Goal: Task Accomplishment & Management: Use online tool/utility

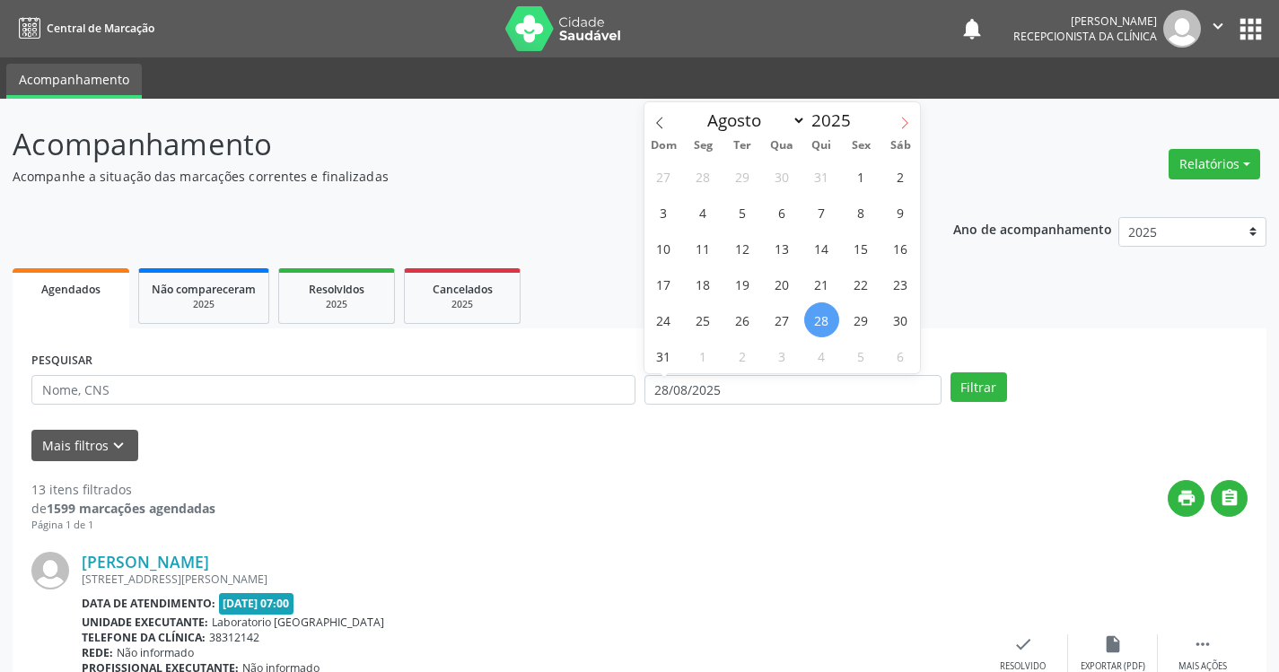
click at [897, 118] on span at bounding box center [904, 117] width 31 height 31
select select "8"
click at [825, 215] on span "11" at bounding box center [821, 212] width 35 height 35
type input "[DATE]"
click at [825, 215] on span "11" at bounding box center [821, 212] width 35 height 35
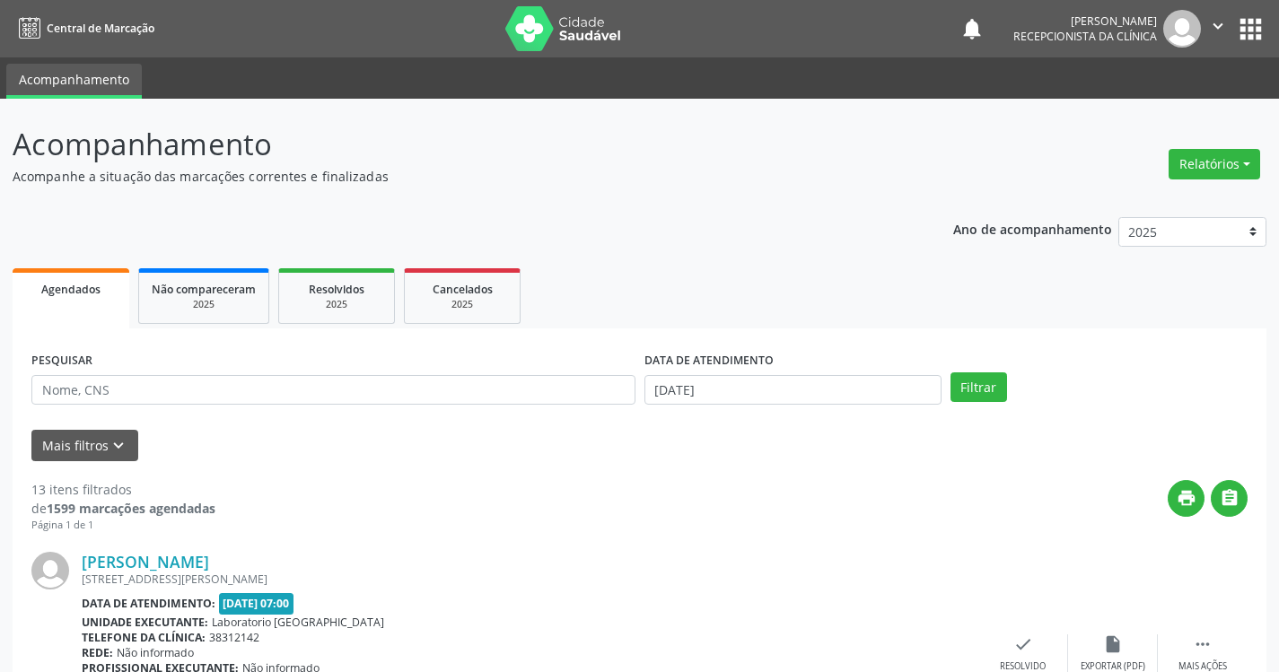
click at [260, 407] on div "PESQUISAR" at bounding box center [333, 382] width 613 height 70
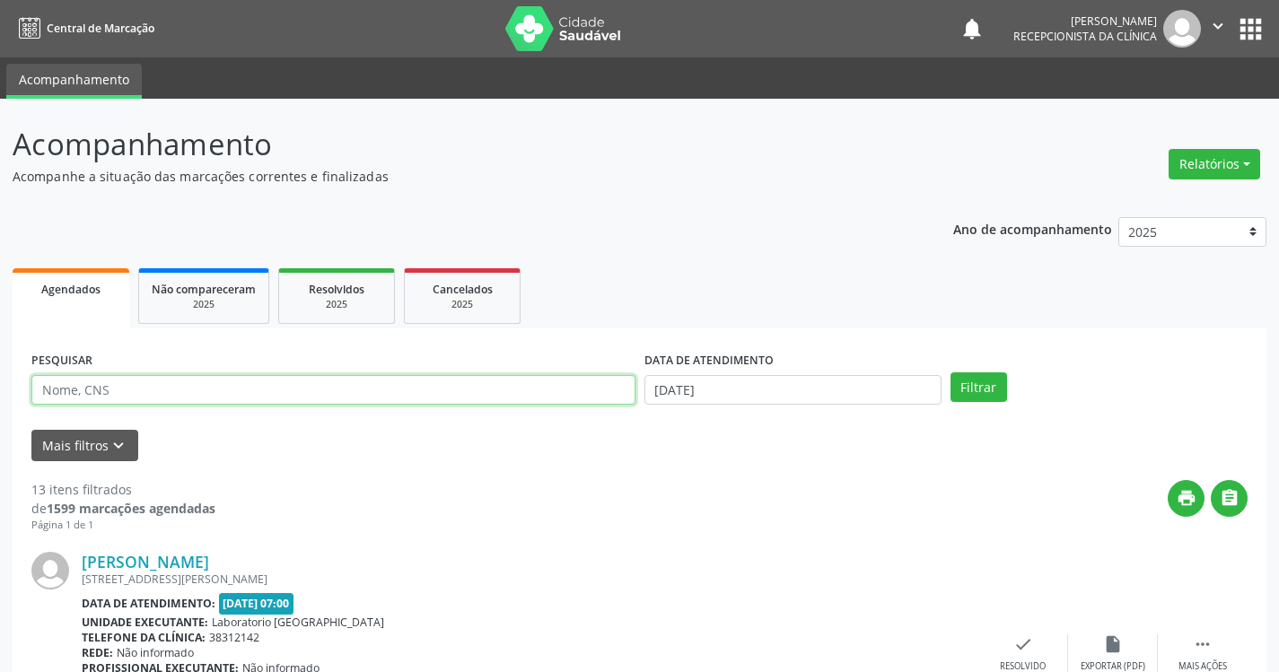
click at [253, 396] on input "text" at bounding box center [333, 390] width 604 height 31
type input "ROMERO"
click at [950, 372] on button "Filtrar" at bounding box center [978, 387] width 57 height 31
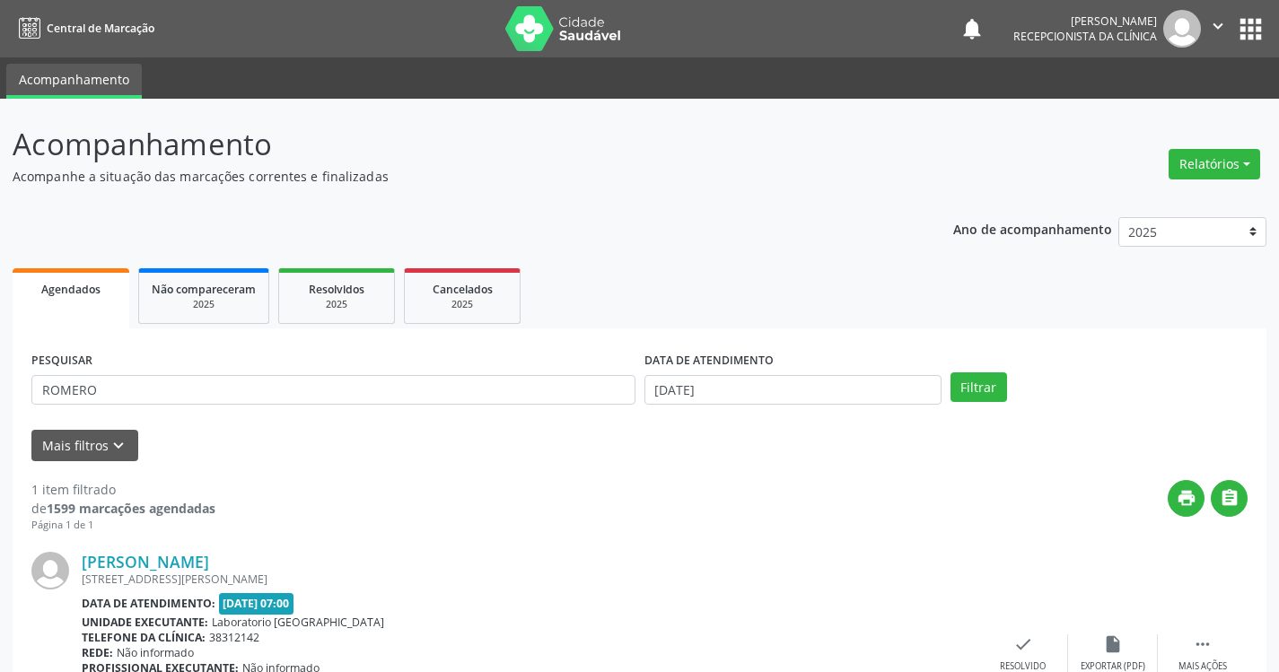
scroll to position [135, 0]
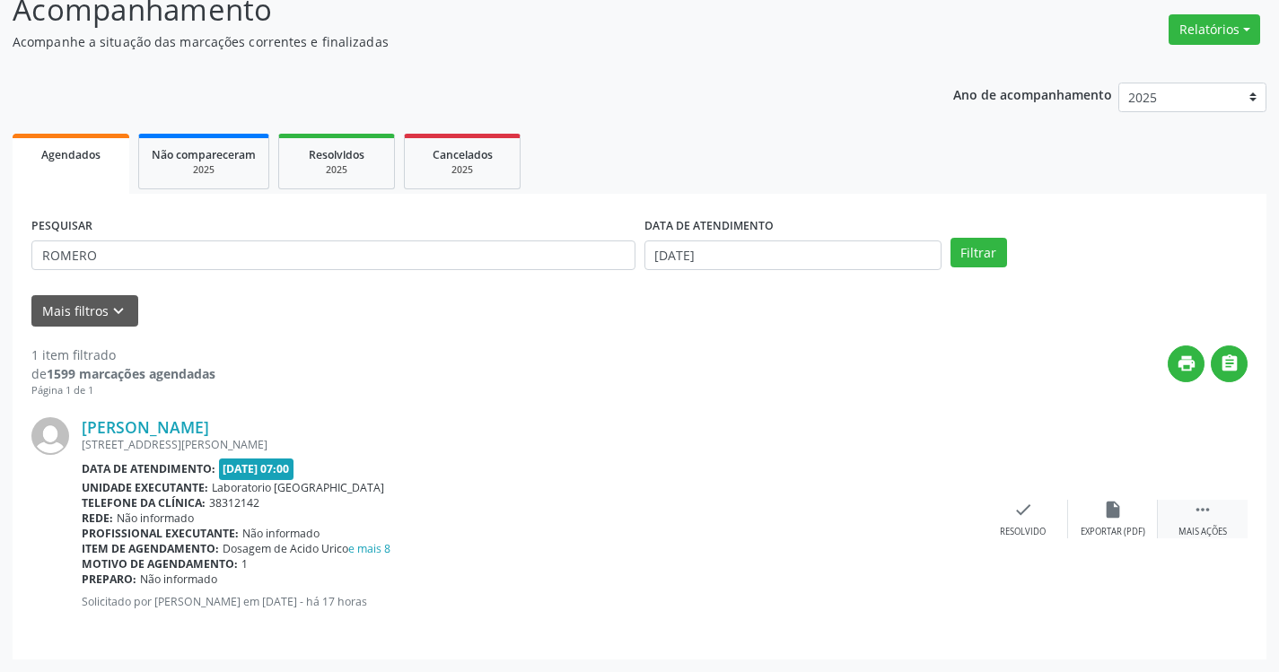
click at [1214, 521] on div " Mais ações" at bounding box center [1203, 519] width 90 height 39
click at [926, 525] on div "print Imprimir" at bounding box center [933, 519] width 90 height 39
